Goal: Find specific page/section: Find specific page/section

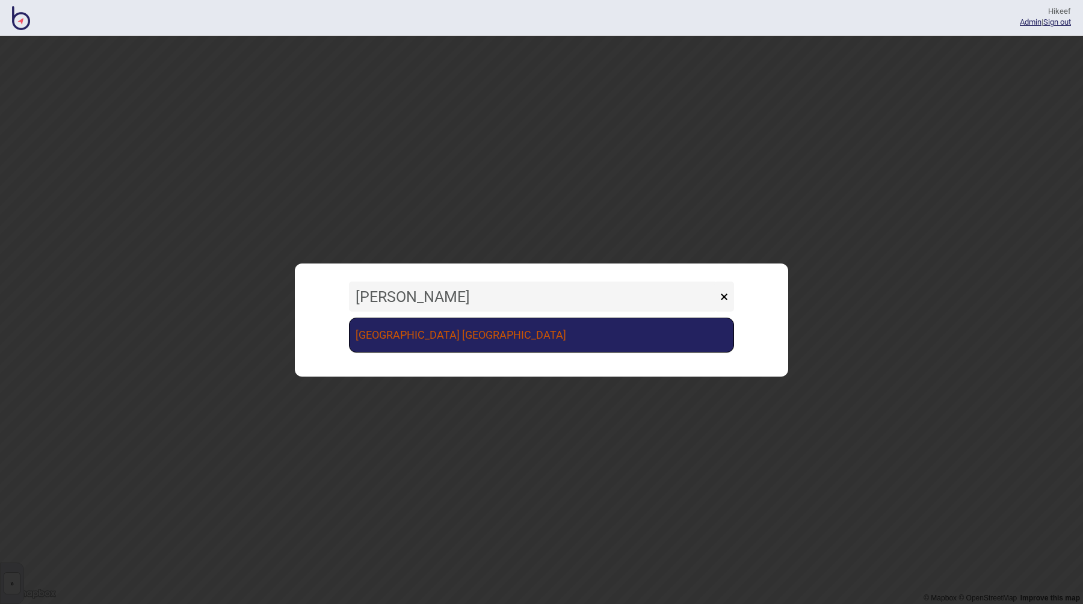
type input "[PERSON_NAME]"
click at [464, 345] on link "[GEOGRAPHIC_DATA] [GEOGRAPHIC_DATA]" at bounding box center [541, 335] width 385 height 35
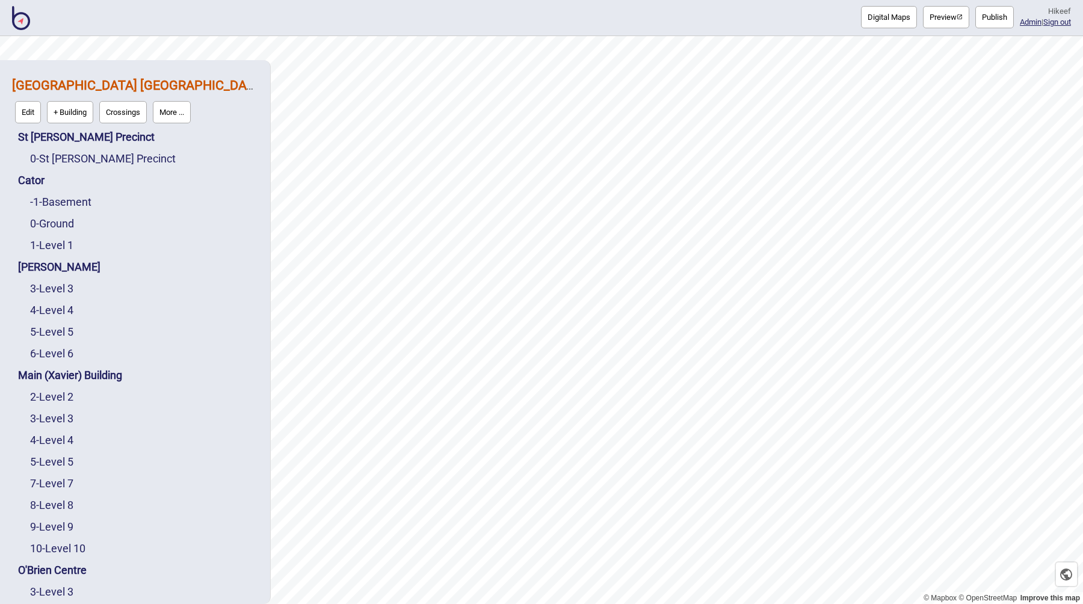
click at [316, 19] on div "Digital Maps Preview Publish Hi keef Admin | Sign out" at bounding box center [541, 18] width 1083 height 36
click at [647, 18] on div "Digital Maps Preview Publish Hi keef Admin | Sign out" at bounding box center [541, 18] width 1083 height 36
click at [934, 19] on button "Preview" at bounding box center [946, 17] width 46 height 22
